Goal: Information Seeking & Learning: Learn about a topic

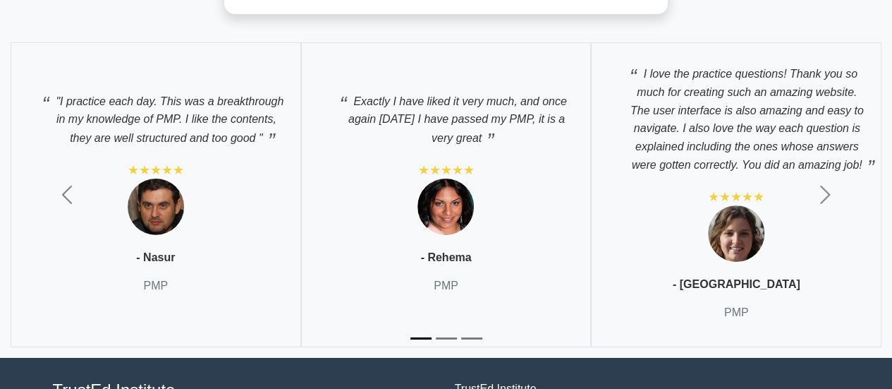
scroll to position [4864, 0]
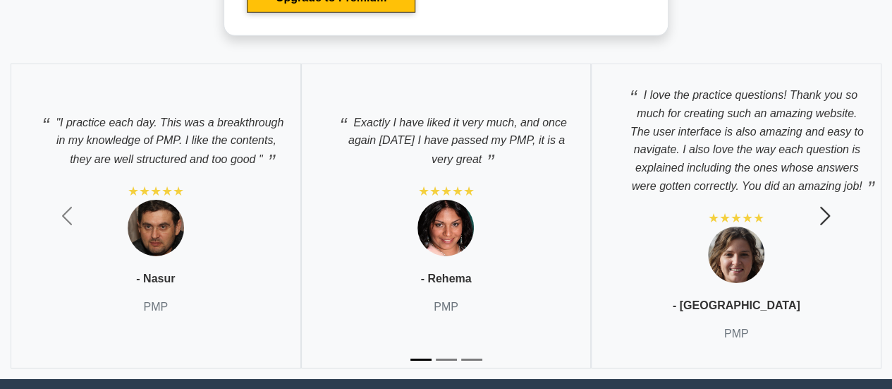
click at [823, 210] on span "button" at bounding box center [825, 216] width 23 height 23
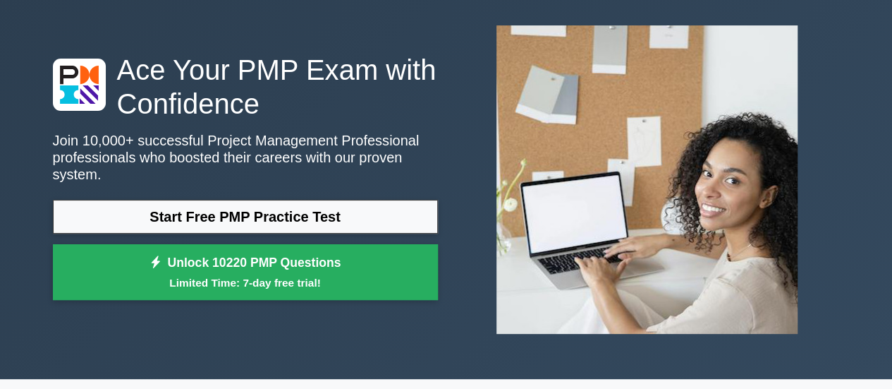
scroll to position [0, 0]
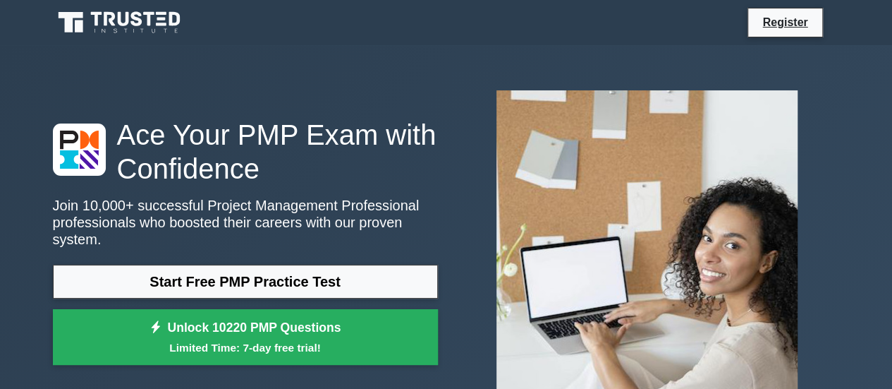
drag, startPoint x: 233, startPoint y: 258, endPoint x: 134, endPoint y: 6, distance: 270.5
click at [134, 6] on link at bounding box center [120, 23] width 135 height 34
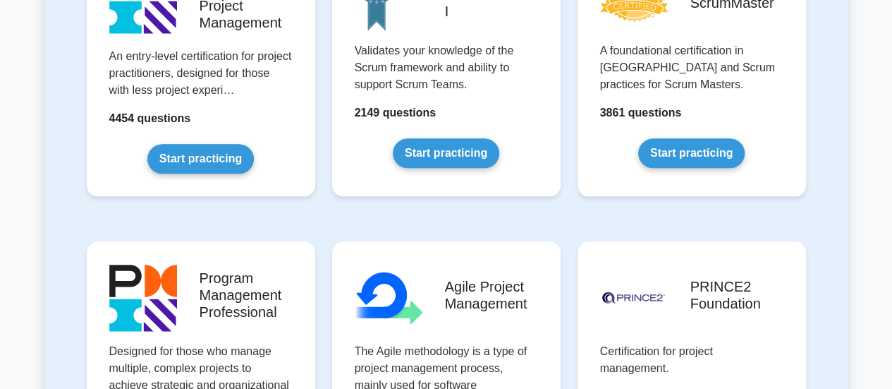
scroll to position [635, 0]
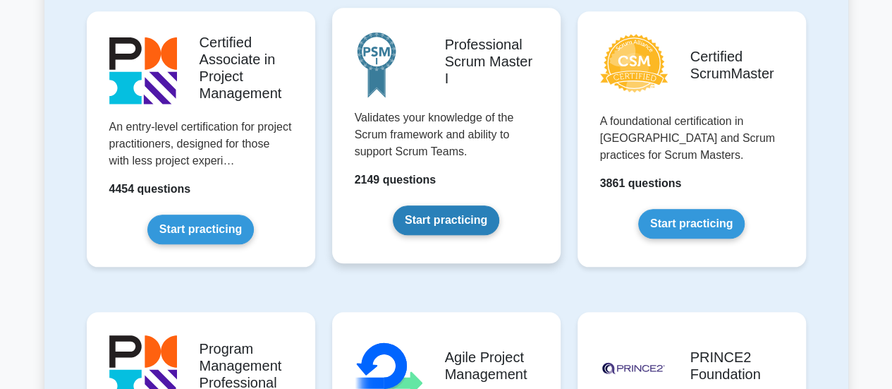
click at [454, 205] on link "Start practicing" at bounding box center [446, 220] width 107 height 30
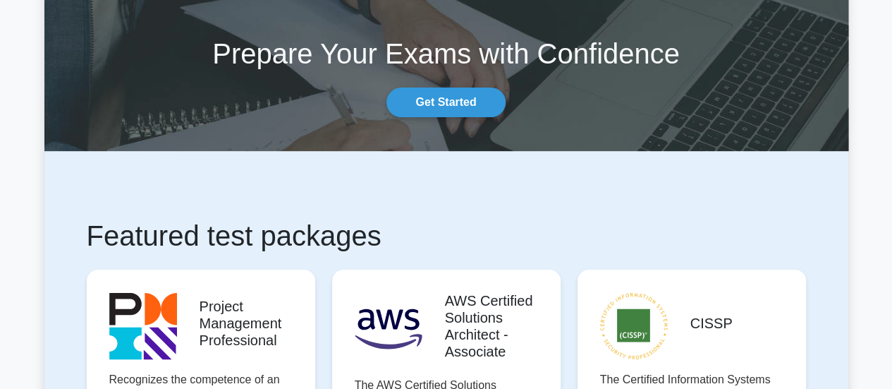
scroll to position [212, 0]
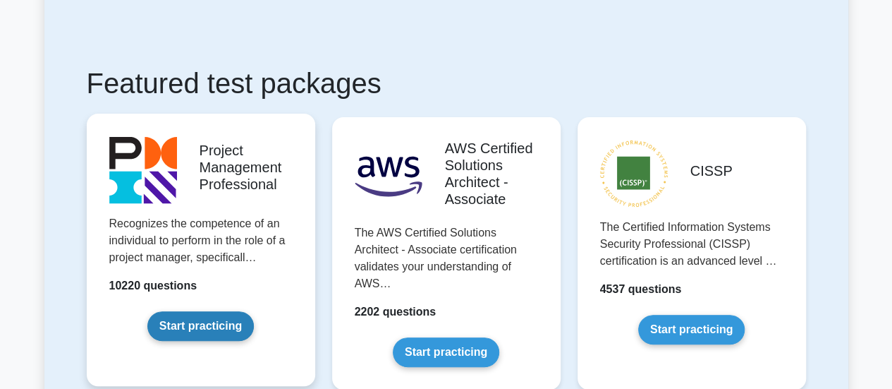
click at [209, 311] on link "Start practicing" at bounding box center [200, 326] width 107 height 30
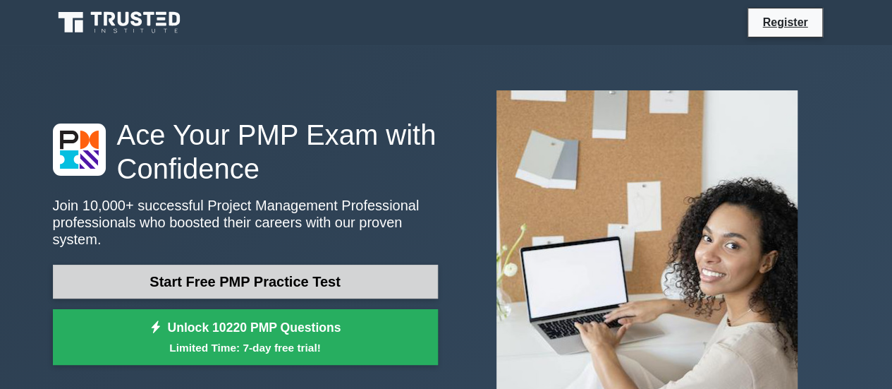
click at [241, 274] on link "Start Free PMP Practice Test" at bounding box center [245, 282] width 385 height 34
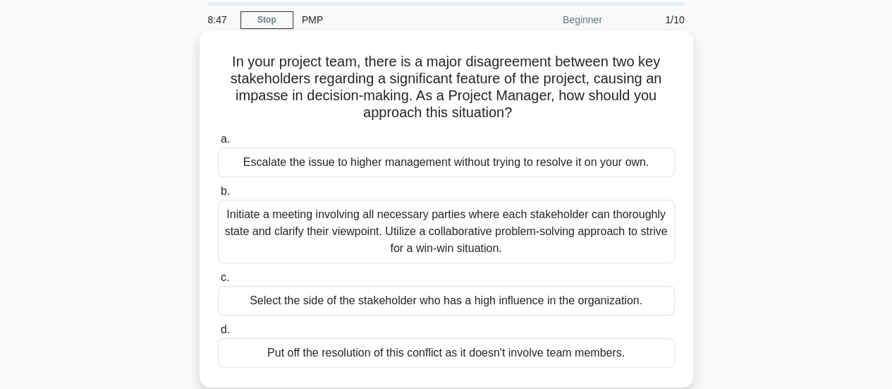
scroll to position [71, 0]
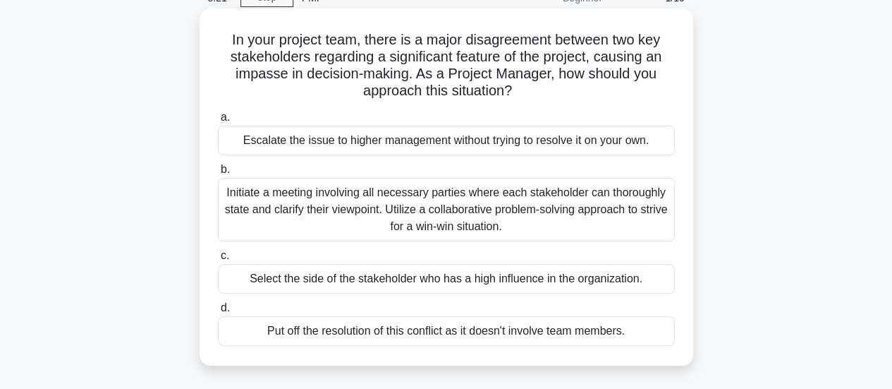
click at [492, 214] on div "Initiate a meeting involving all necessary parties where each stakeholder can t…" at bounding box center [446, 209] width 457 height 63
click at [218, 174] on input "b. Initiate a meeting involving all necessary parties where each stakeholder ca…" at bounding box center [218, 169] width 0 height 9
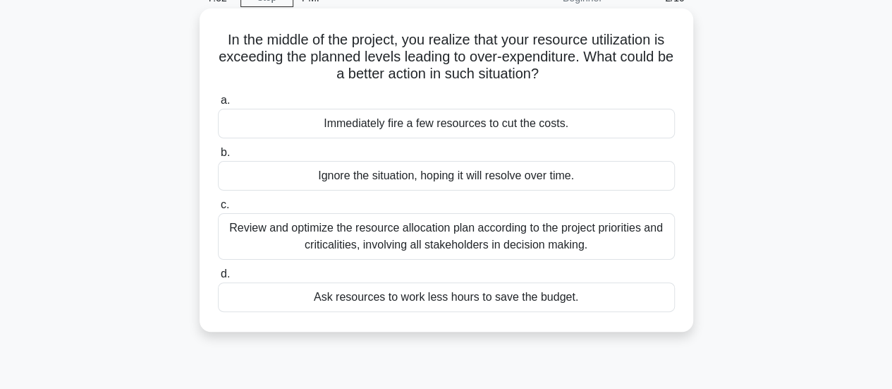
click at [442, 234] on div "Review and optimize the resource allocation plan according to the project prior…" at bounding box center [446, 236] width 457 height 47
click at [218, 210] on input "c. Review and optimize the resource allocation plan according to the project pr…" at bounding box center [218, 204] width 0 height 9
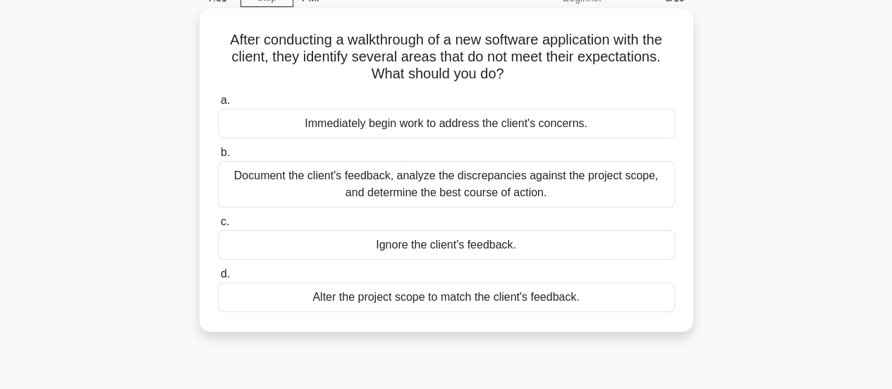
click at [464, 187] on div "Document the client's feedback, analyze the discrepancies against the project s…" at bounding box center [446, 184] width 457 height 47
click at [218, 157] on input "b. Document the client's feedback, analyze the discrepancies against the projec…" at bounding box center [218, 152] width 0 height 9
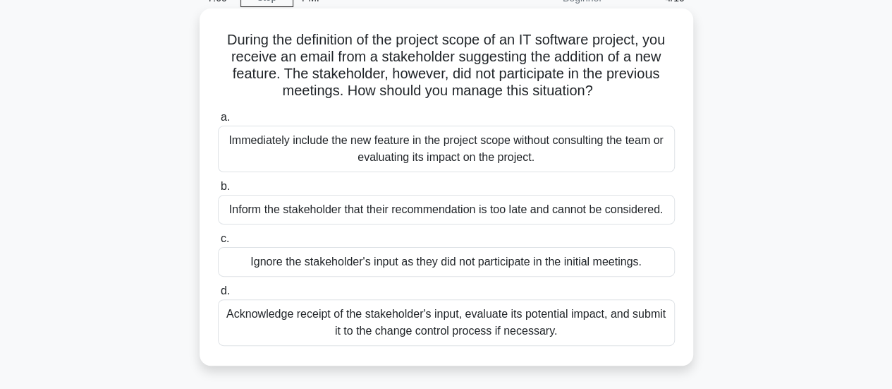
click at [445, 333] on div "Acknowledge receipt of the stakeholder's input, evaluate its potential impact, …" at bounding box center [446, 322] width 457 height 47
click at [218, 296] on input "d. Acknowledge receipt of the stakeholder's input, evaluate its potential impac…" at bounding box center [218, 290] width 0 height 9
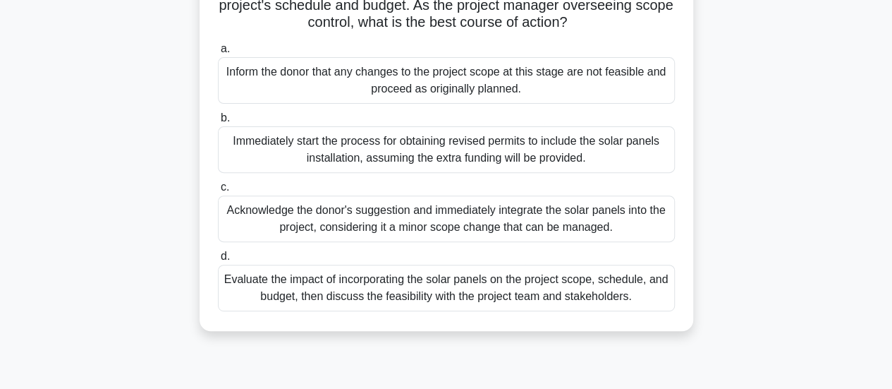
scroll to position [212, 0]
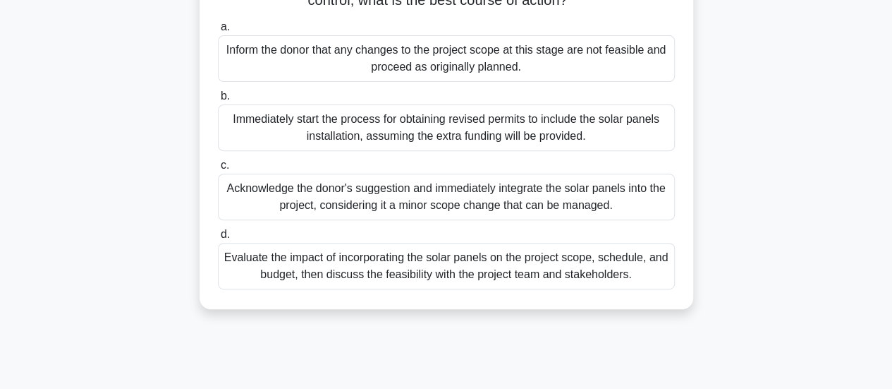
click at [515, 286] on div "Evaluate the impact of incorporating the solar panels on the project scope, sch…" at bounding box center [446, 266] width 457 height 47
click at [218, 239] on input "d. Evaluate the impact of incorporating the solar panels on the project scope, …" at bounding box center [218, 234] width 0 height 9
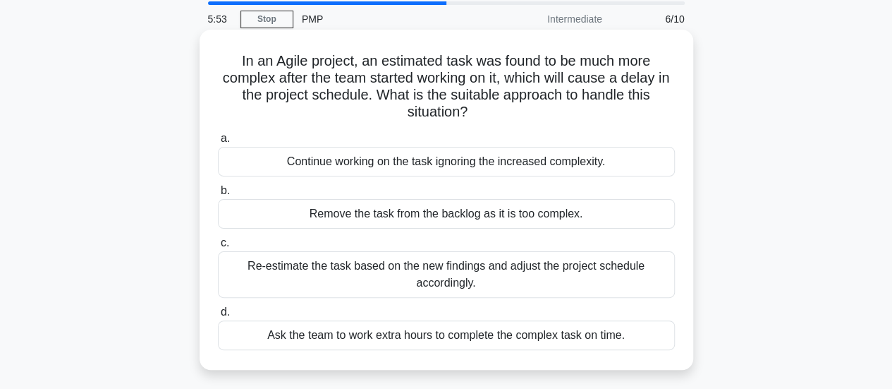
scroll to position [71, 0]
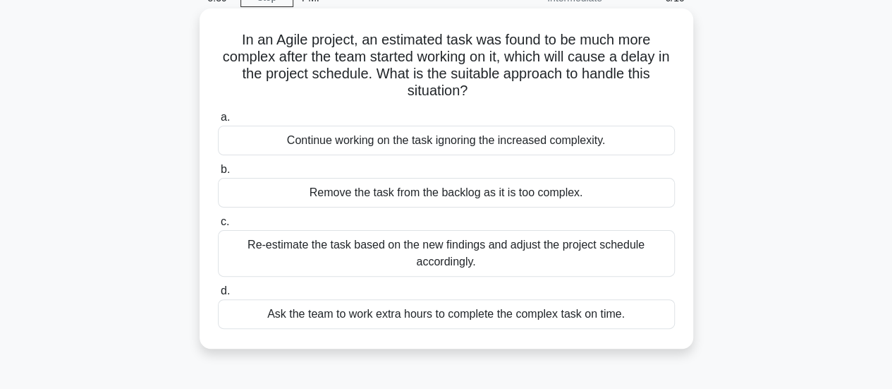
click at [496, 261] on div "Re-estimate the task based on the new findings and adjust the project schedule …" at bounding box center [446, 253] width 457 height 47
click at [218, 226] on input "c. Re-estimate the task based on the new findings and adjust the project schedu…" at bounding box center [218, 221] width 0 height 9
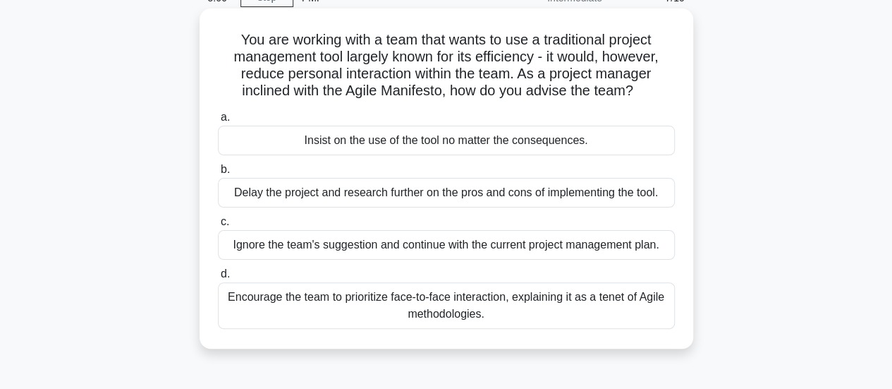
click at [468, 307] on div "Encourage the team to prioritize face-to-face interaction, explaining it as a t…" at bounding box center [446, 305] width 457 height 47
click at [218, 279] on input "d. Encourage the team to prioritize face-to-face interaction, explaining it as …" at bounding box center [218, 274] width 0 height 9
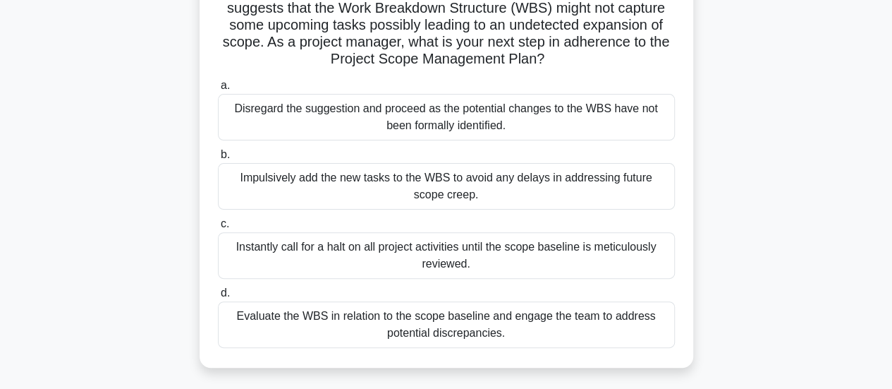
scroll to position [141, 0]
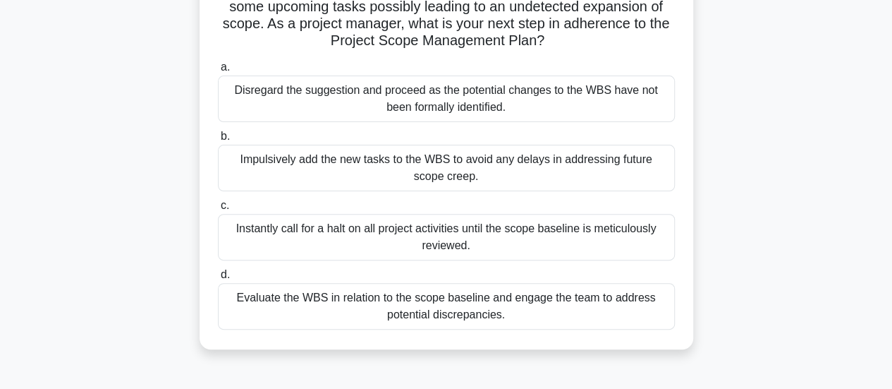
click at [512, 305] on div "Evaluate the WBS in relation to the scope baseline and engage the team to addre…" at bounding box center [446, 306] width 457 height 47
click at [218, 279] on input "d. Evaluate the WBS in relation to the scope baseline and engage the team to ad…" at bounding box center [218, 274] width 0 height 9
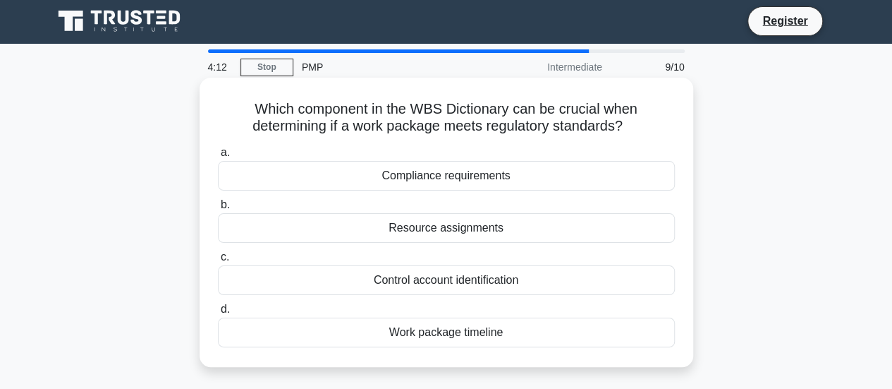
scroll to position [0, 0]
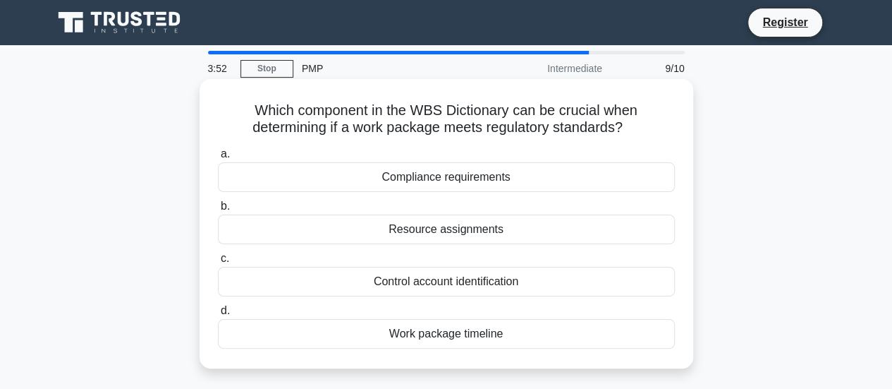
click at [440, 178] on div "Compliance requirements" at bounding box center [446, 177] width 457 height 30
click at [218, 159] on input "a. Compliance requirements" at bounding box center [218, 154] width 0 height 9
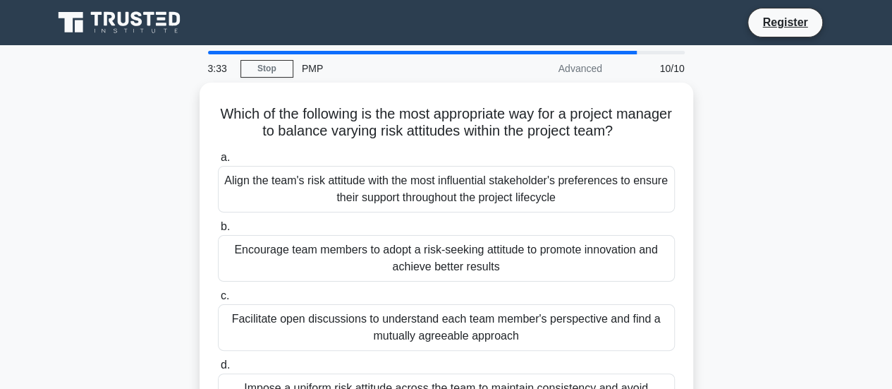
scroll to position [71, 0]
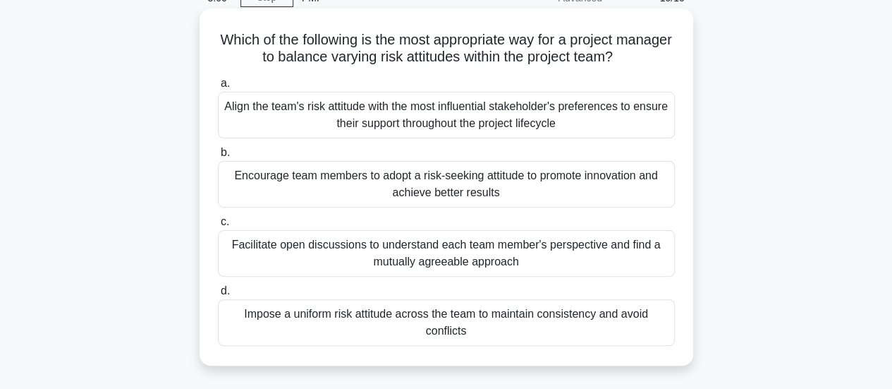
click at [519, 250] on div "Facilitate open discussions to understand each team member's perspective and fi…" at bounding box center [446, 253] width 457 height 47
click at [218, 226] on input "c. Facilitate open discussions to understand each team member's perspective and…" at bounding box center [218, 221] width 0 height 9
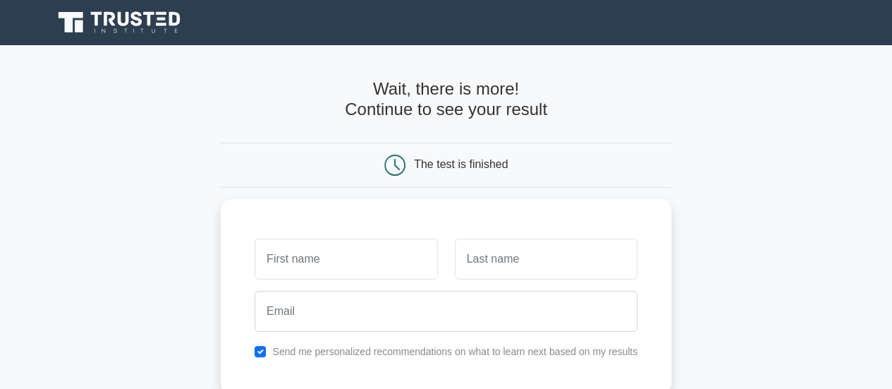
scroll to position [71, 0]
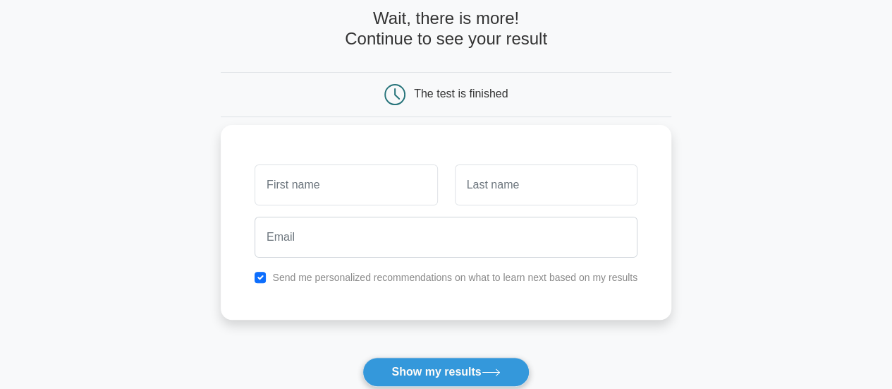
click at [325, 186] on input "text" at bounding box center [346, 184] width 183 height 41
type input "[PERSON_NAME]"
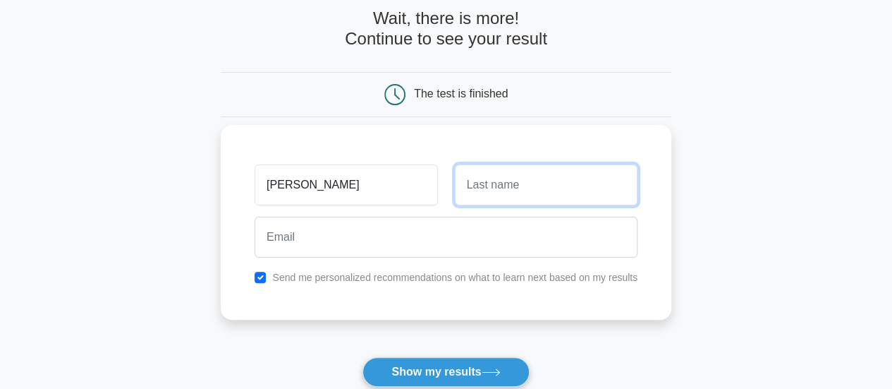
click at [508, 188] on input "text" at bounding box center [546, 184] width 183 height 41
type input "Kimami"
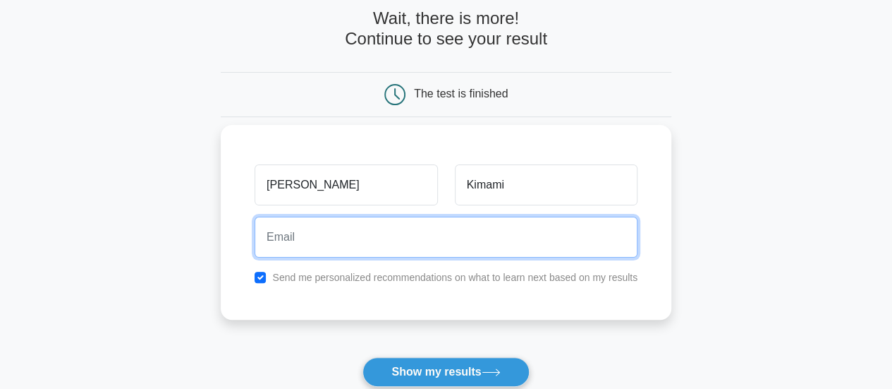
click at [339, 239] on input "email" at bounding box center [446, 237] width 383 height 41
type input "[EMAIL_ADDRESS][DOMAIN_NAME]"
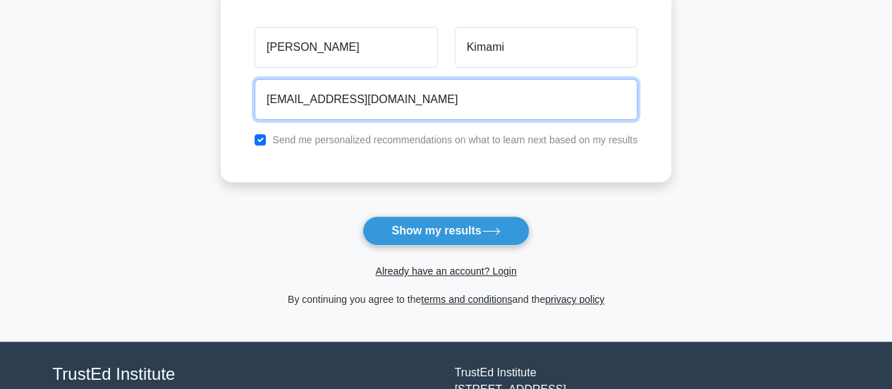
scroll to position [141, 0]
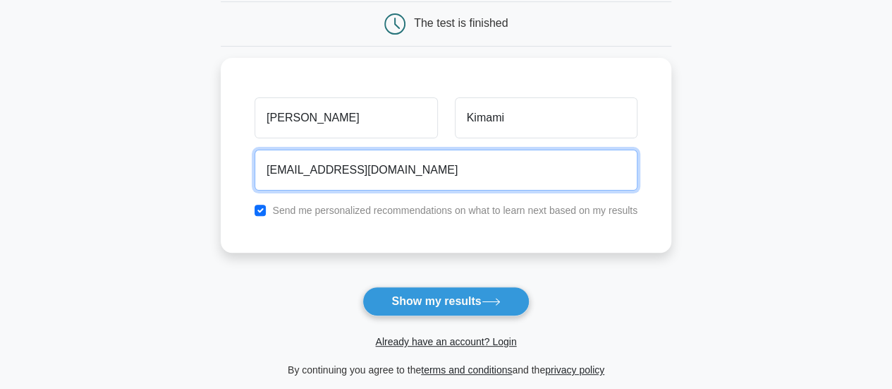
drag, startPoint x: 420, startPoint y: 169, endPoint x: 154, endPoint y: 159, distance: 266.9
click at [154, 159] on main "Wait, there is more! Continue to see your result The test is finished [PERSON_N…" at bounding box center [446, 158] width 892 height 508
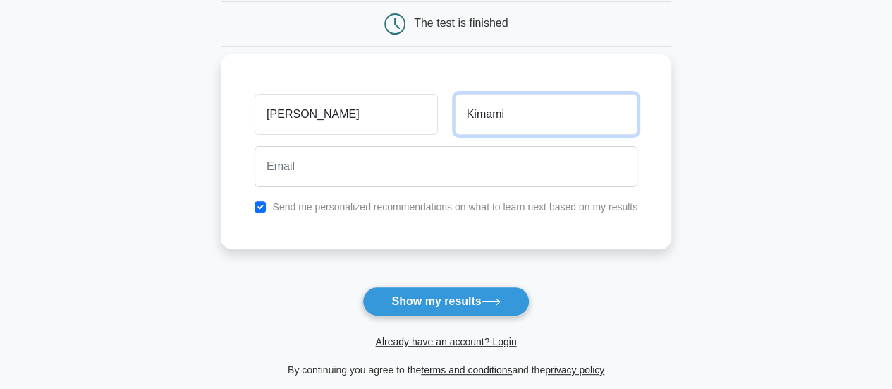
drag, startPoint x: 533, startPoint y: 114, endPoint x: 519, endPoint y: 117, distance: 14.4
click at [521, 117] on input "Kimami" at bounding box center [546, 114] width 183 height 41
type input "K"
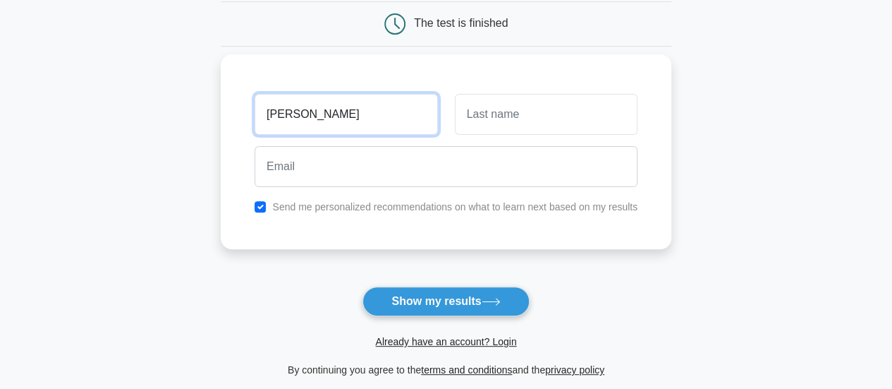
drag, startPoint x: 312, startPoint y: 109, endPoint x: 303, endPoint y: 110, distance: 8.6
click at [306, 110] on input "[PERSON_NAME]" at bounding box center [346, 114] width 183 height 41
type input "K"
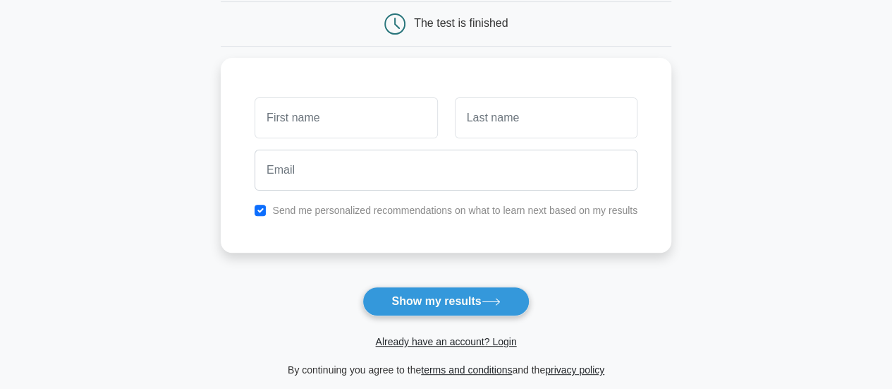
click at [202, 104] on main "Wait, there is more! Continue to see your result The test is finished and the" at bounding box center [446, 158] width 892 height 508
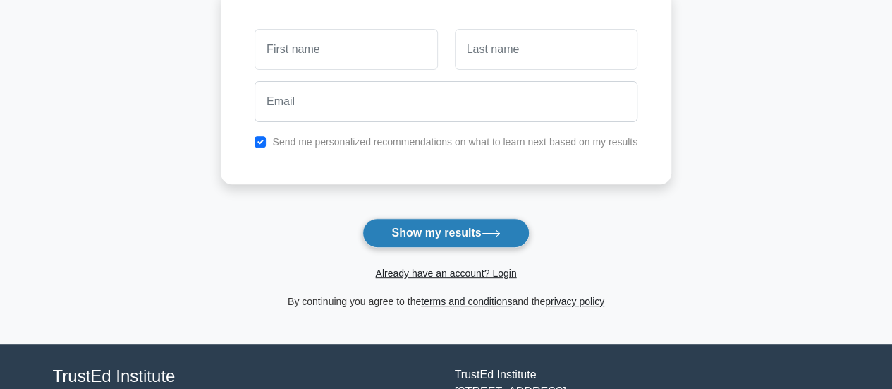
scroll to position [212, 0]
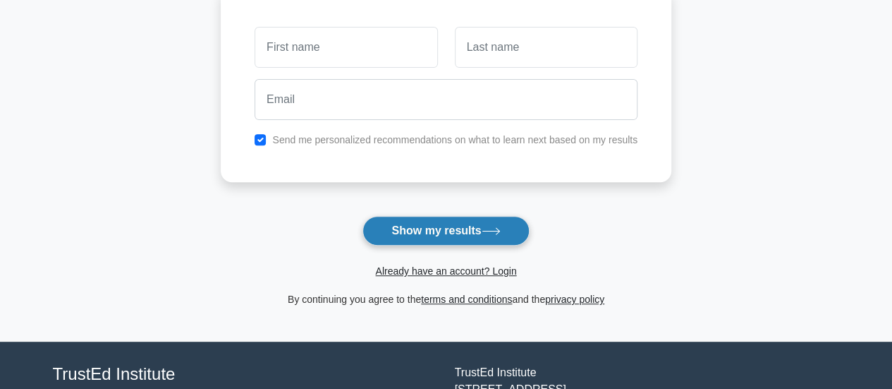
click at [452, 226] on button "Show my results" at bounding box center [446, 231] width 167 height 30
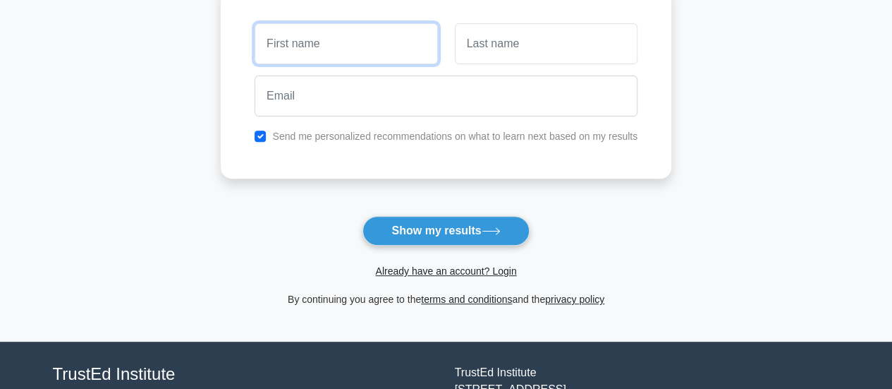
click at [325, 43] on input "text" at bounding box center [346, 43] width 183 height 41
type input "[PERSON_NAME]"
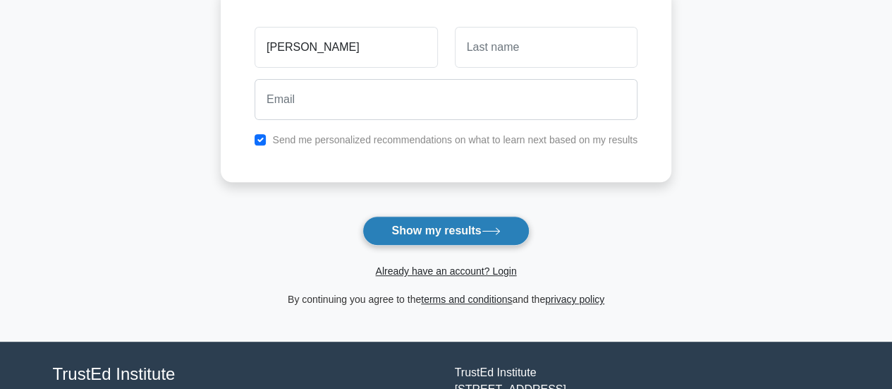
click at [439, 224] on button "Show my results" at bounding box center [446, 231] width 167 height 30
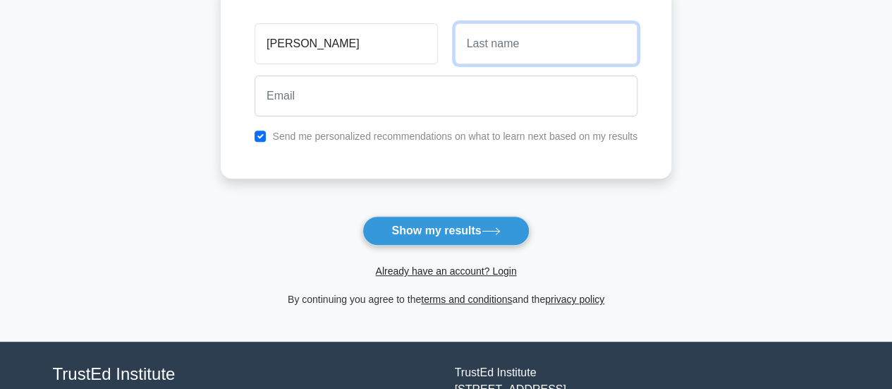
click at [488, 42] on input "text" at bounding box center [546, 43] width 183 height 41
type input "Kimami"
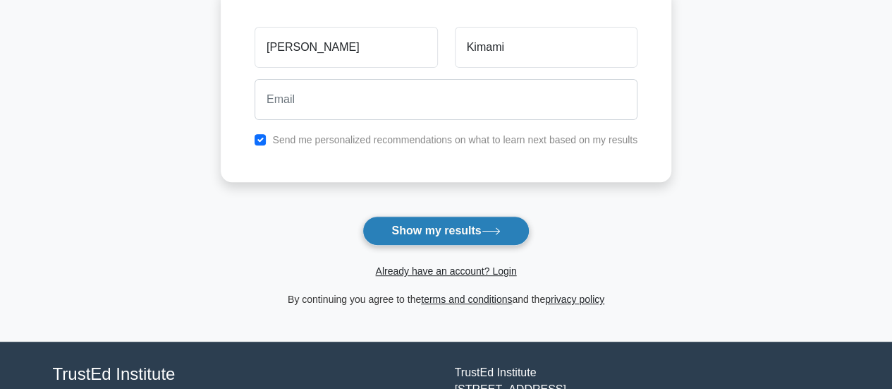
click at [425, 224] on button "Show my results" at bounding box center [446, 231] width 167 height 30
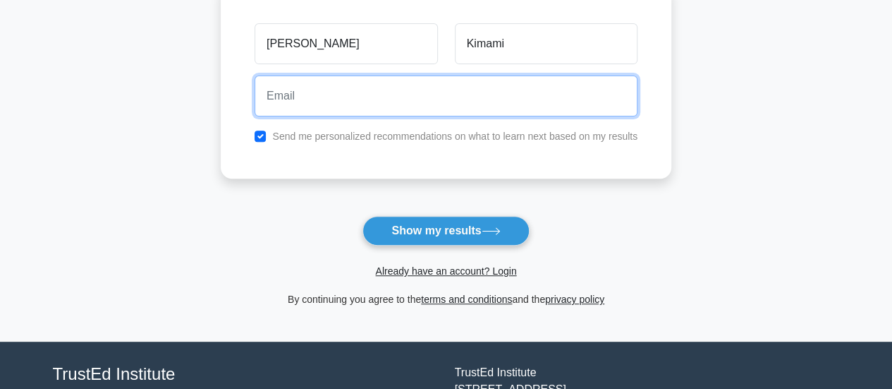
click at [316, 95] on input "email" at bounding box center [446, 95] width 383 height 41
type input "keithkirimi.kk@gmail.com"
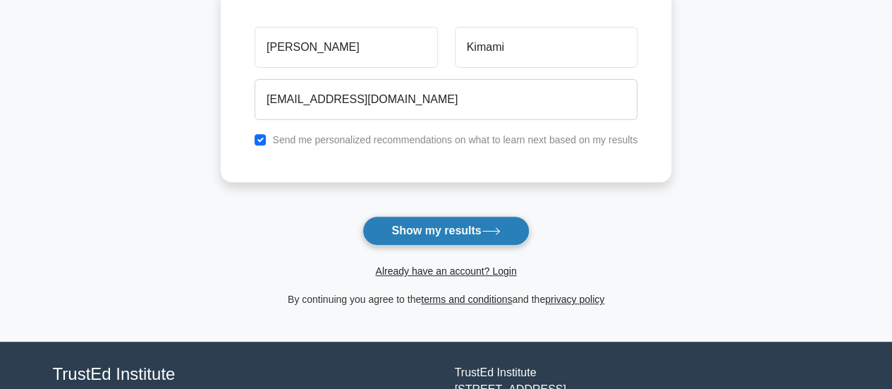
click at [437, 222] on button "Show my results" at bounding box center [446, 231] width 167 height 30
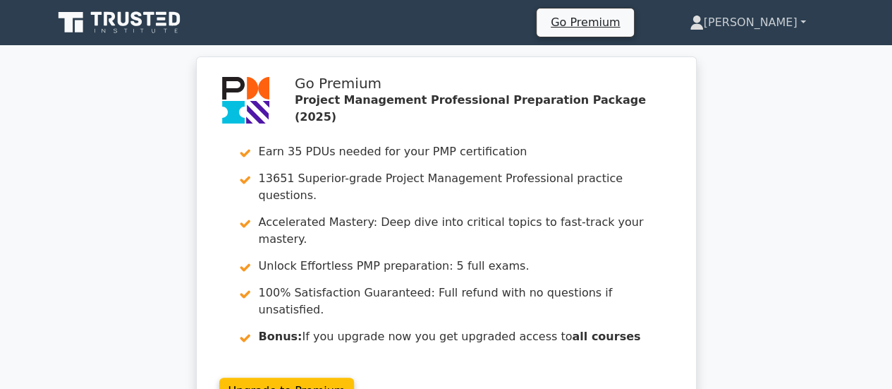
click at [777, 14] on link "[PERSON_NAME]" at bounding box center [748, 22] width 184 height 28
click at [116, 14] on icon at bounding box center [120, 22] width 135 height 27
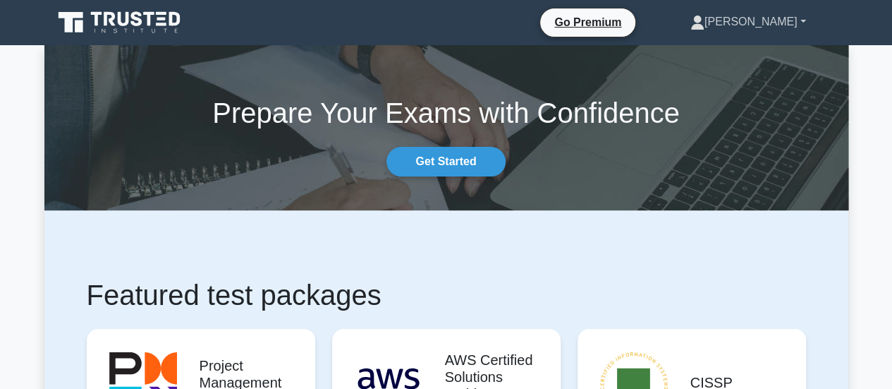
click at [781, 28] on link "[PERSON_NAME]" at bounding box center [748, 22] width 183 height 28
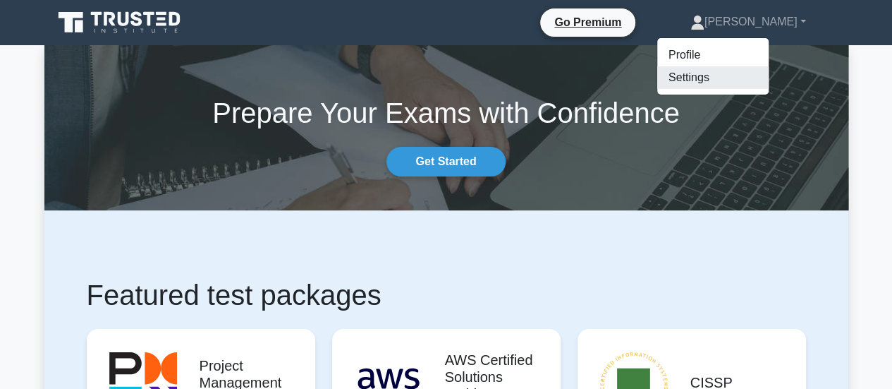
click at [758, 84] on link "Settings" at bounding box center [713, 77] width 111 height 23
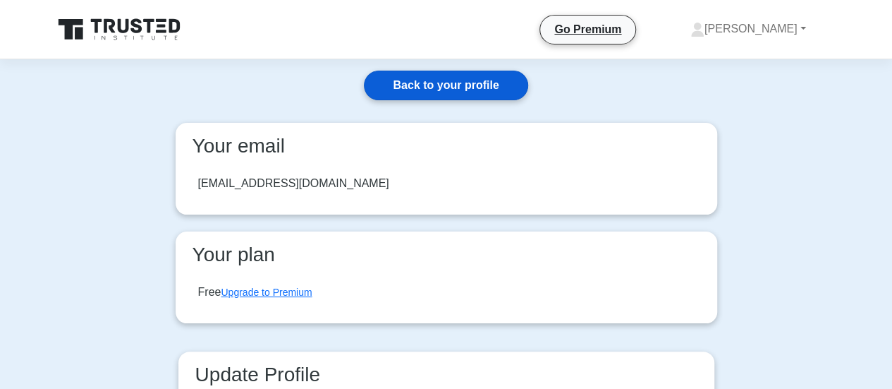
click at [449, 78] on link "Back to your profile" at bounding box center [446, 86] width 164 height 30
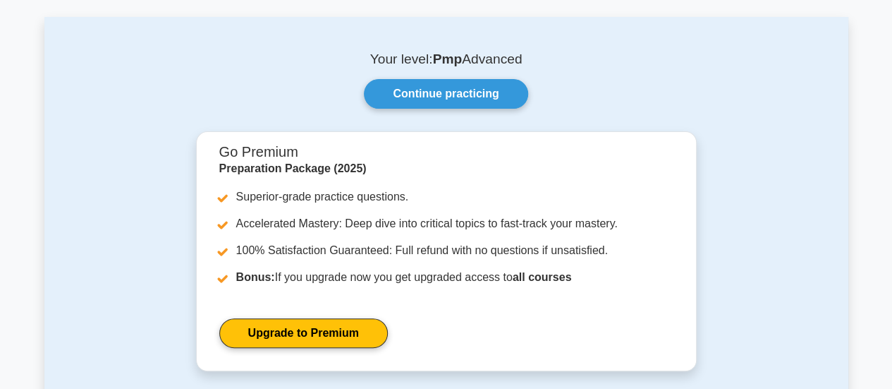
scroll to position [141, 0]
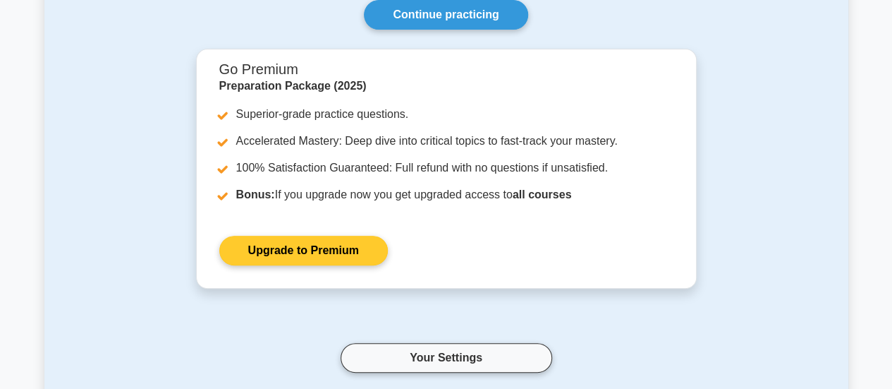
click at [323, 246] on link "Upgrade to Premium" at bounding box center [303, 251] width 169 height 30
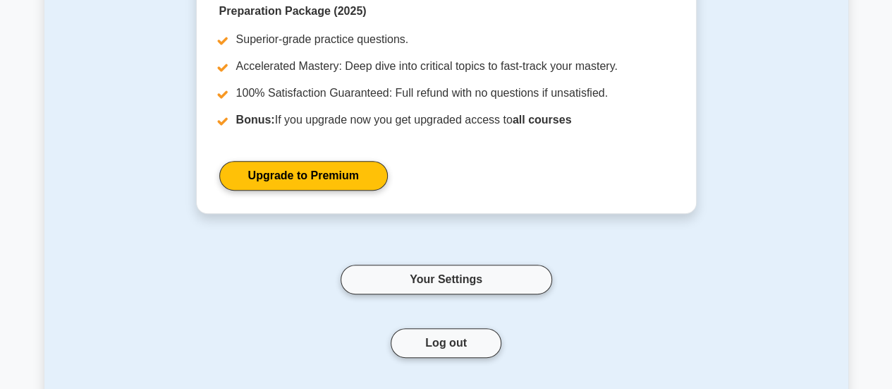
scroll to position [0, 0]
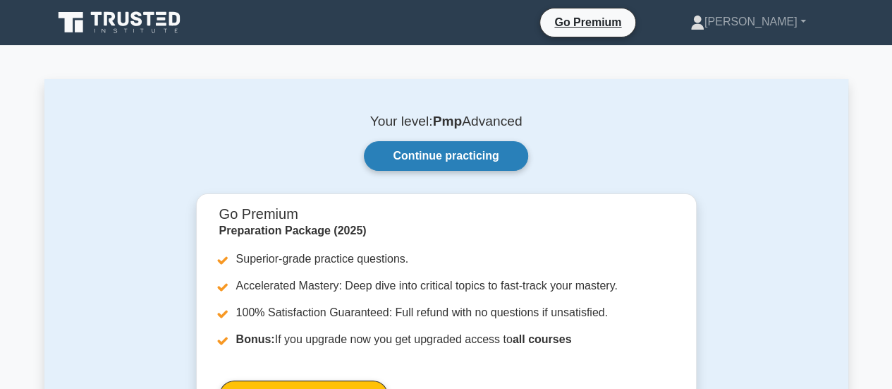
click at [457, 150] on link "Continue practicing" at bounding box center [446, 156] width 164 height 30
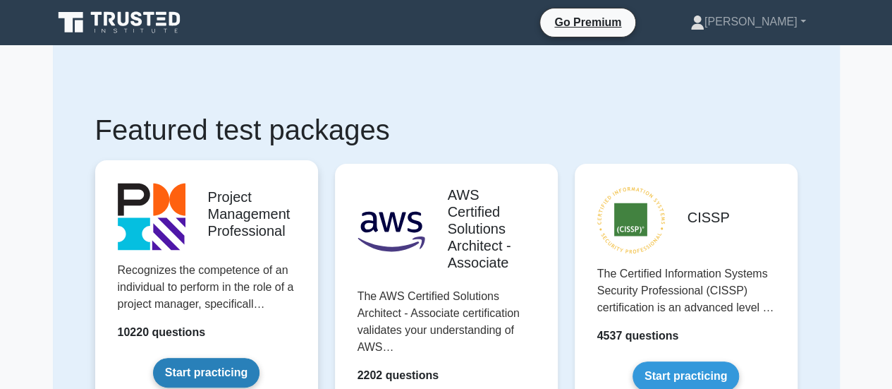
click at [200, 358] on link "Start practicing" at bounding box center [206, 373] width 107 height 30
